Goal: Task Accomplishment & Management: Manage account settings

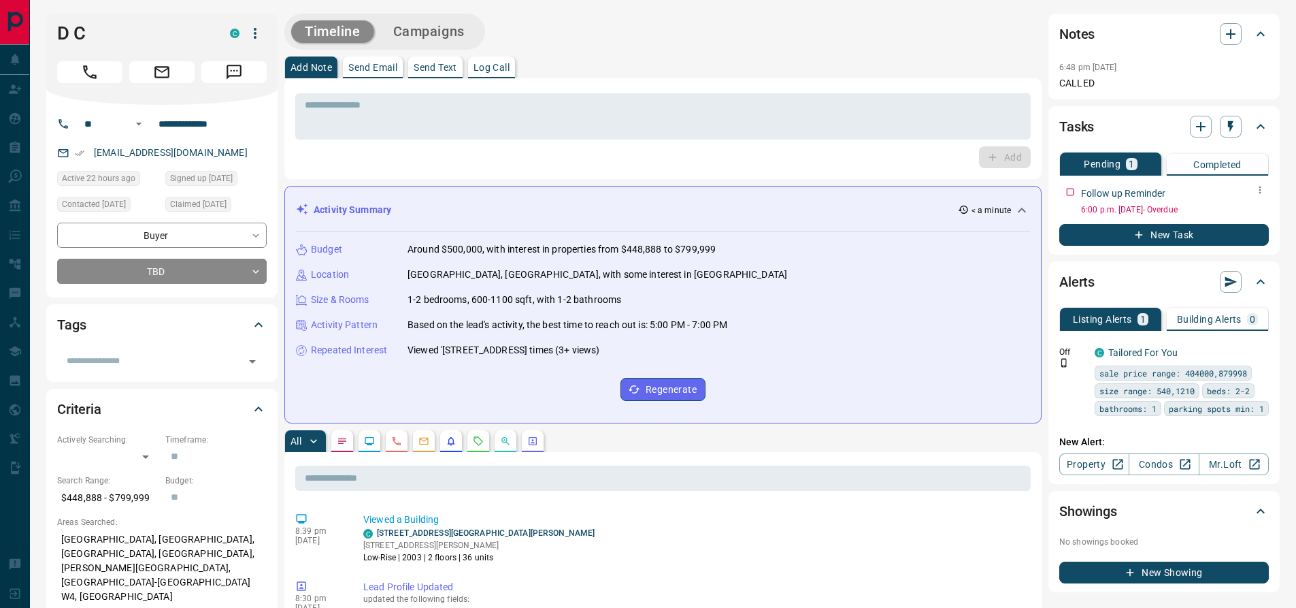
click at [1262, 192] on icon "button" at bounding box center [1260, 189] width 11 height 11
click at [1251, 209] on li "Edit" at bounding box center [1238, 215] width 60 height 20
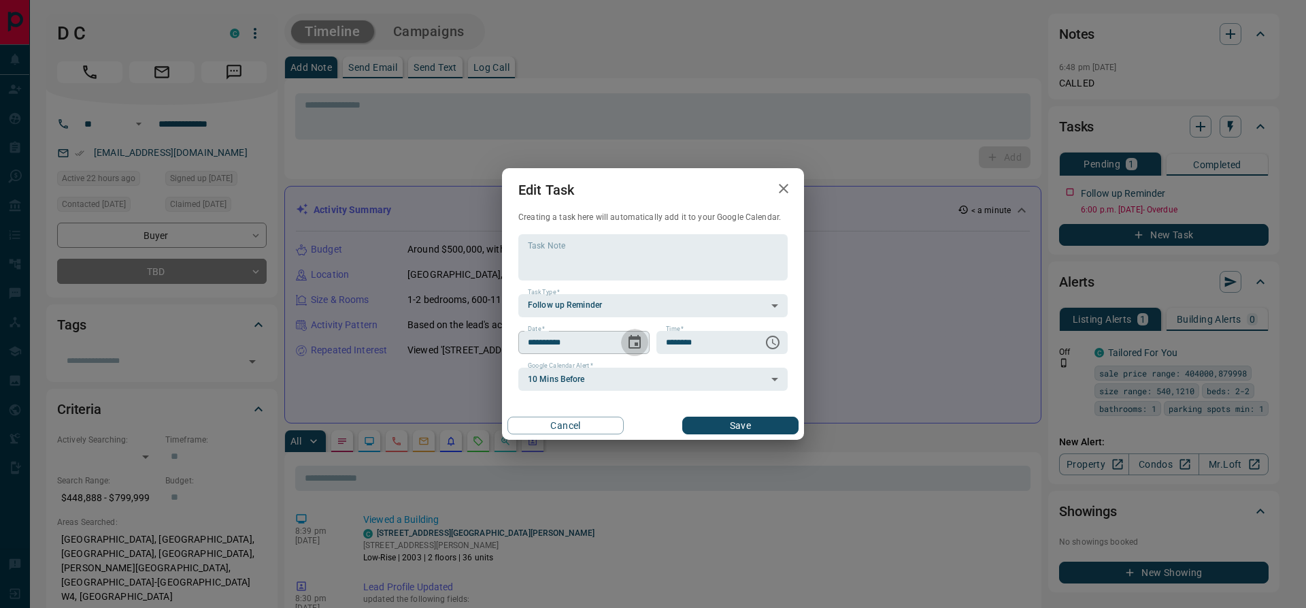
click at [634, 342] on icon "Choose date, selected date is Oct 14, 2025" at bounding box center [635, 342] width 16 height 16
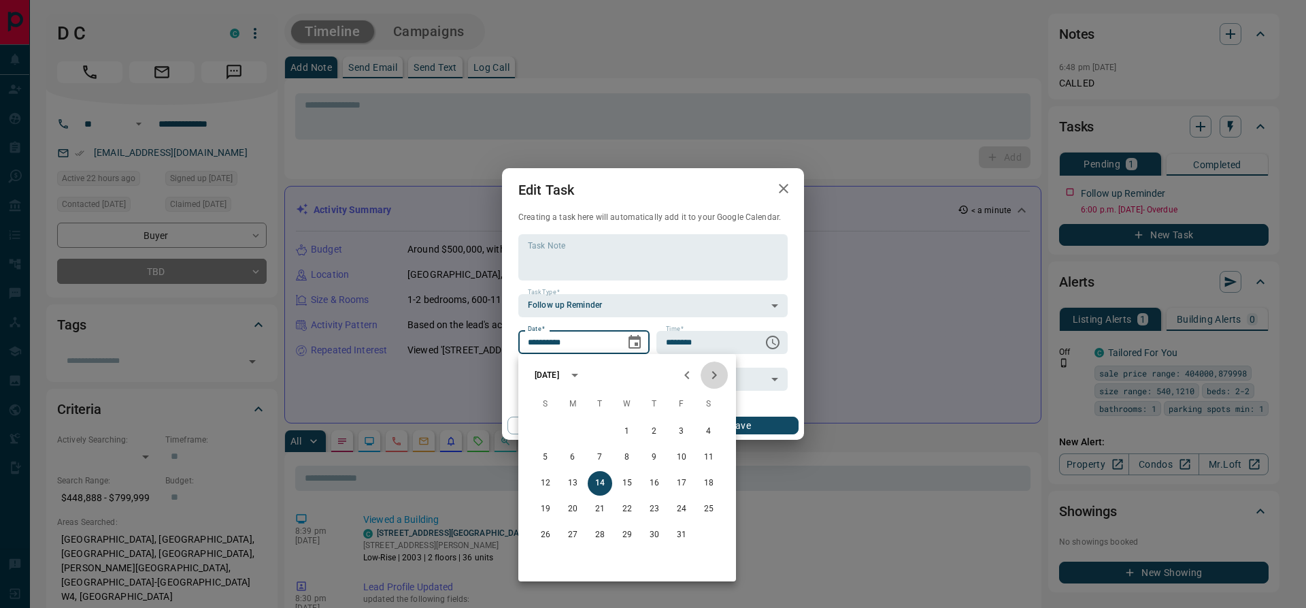
click at [716, 376] on icon "Next month" at bounding box center [714, 375] width 5 height 8
click at [716, 380] on icon "Next month" at bounding box center [714, 375] width 16 height 16
click at [570, 483] on button "15" at bounding box center [573, 483] width 24 height 24
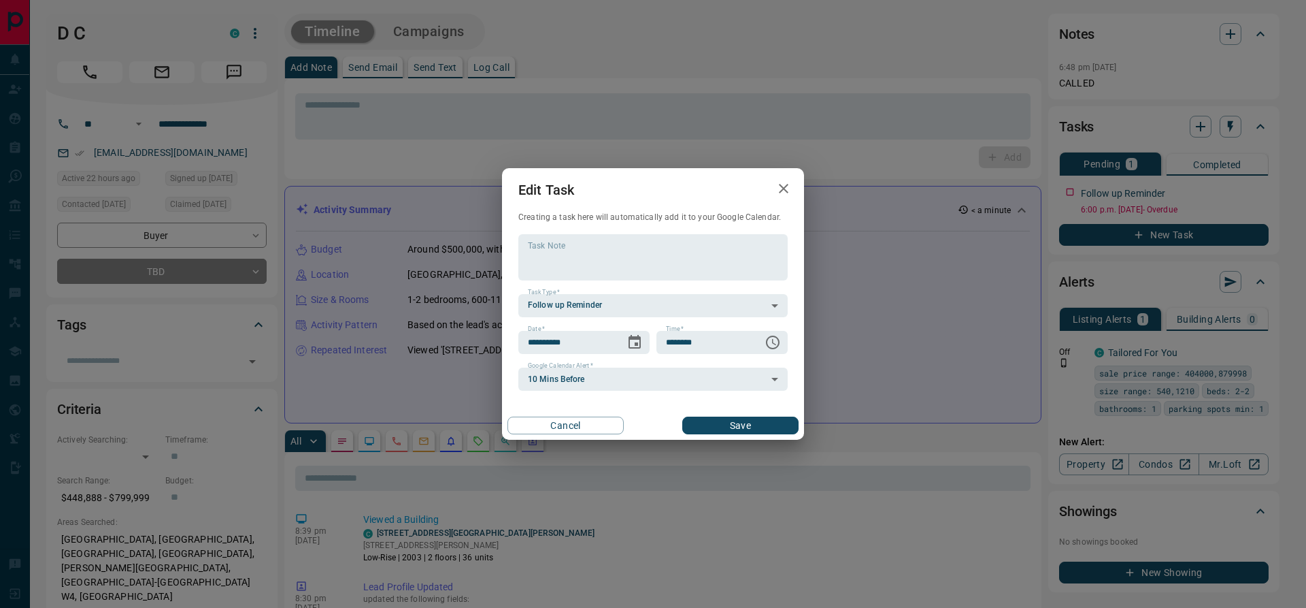
type input "**********"
click at [746, 425] on button "Save" at bounding box center [740, 425] width 116 height 18
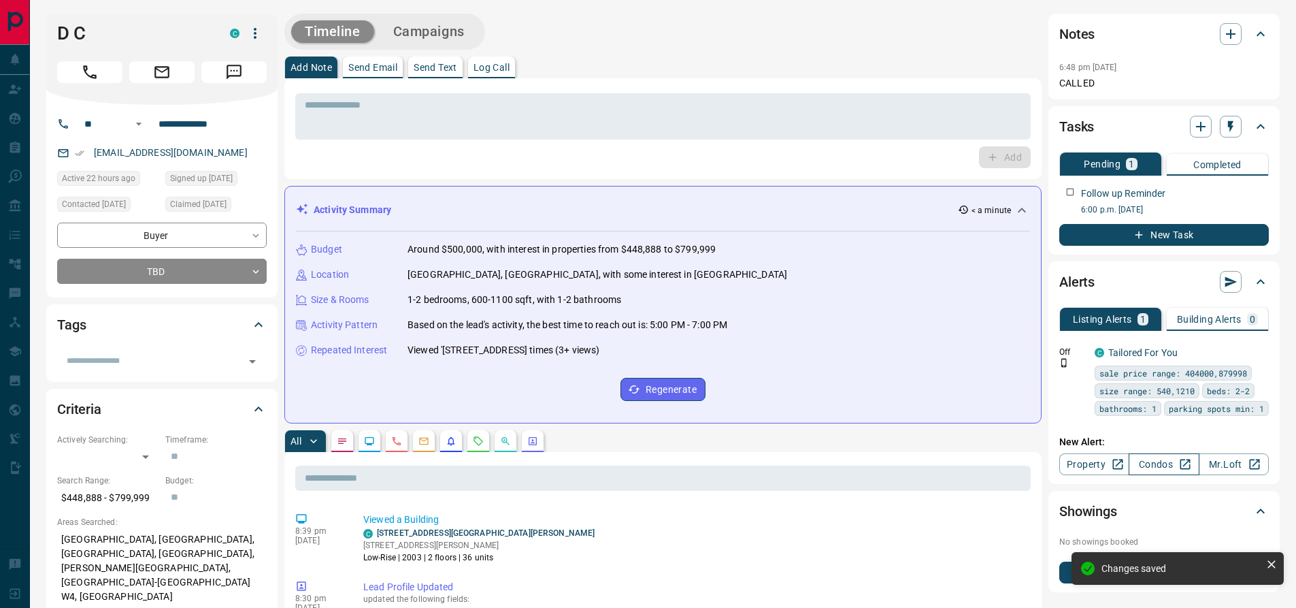
click at [1159, 462] on link "Condos" at bounding box center [1164, 464] width 70 height 22
